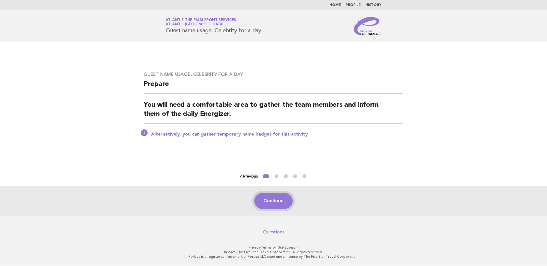
click at [276, 199] on button "Continue" at bounding box center [273, 201] width 38 height 16
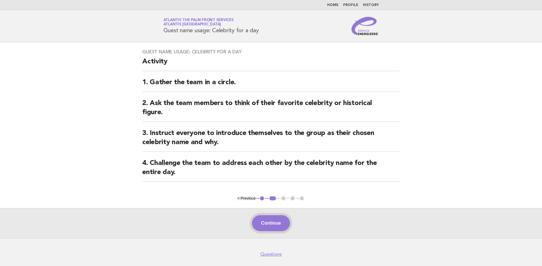
click at [262, 221] on button "Continue" at bounding box center [271, 224] width 38 height 16
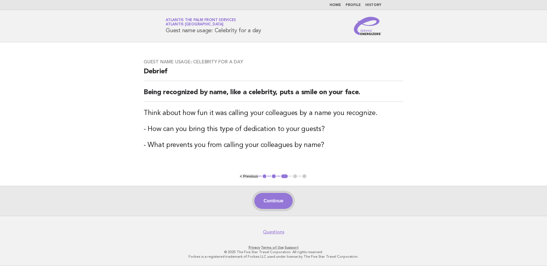
click at [278, 202] on button "Continue" at bounding box center [273, 201] width 38 height 16
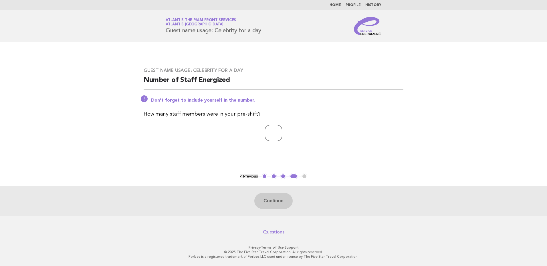
click at [265, 132] on input "number" at bounding box center [273, 133] width 17 height 16
type input "**"
click at [270, 200] on button "Continue" at bounding box center [273, 201] width 38 height 16
